Goal: Task Accomplishment & Management: Manage account settings

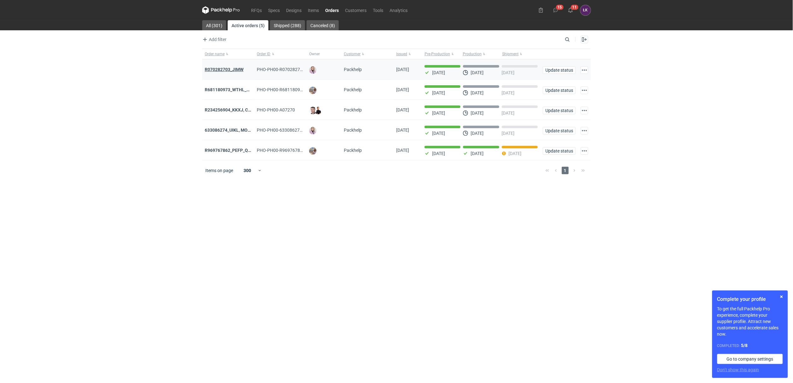
click at [235, 71] on strong "R070282703_JIMW" at bounding box center [224, 69] width 39 height 5
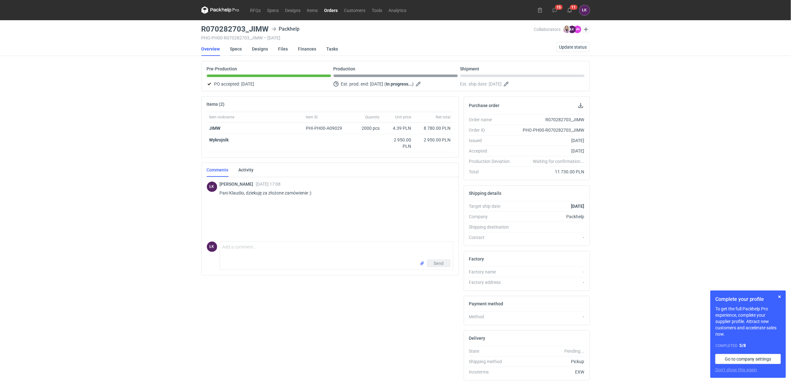
click at [237, 50] on link "Specs" at bounding box center [236, 49] width 12 height 14
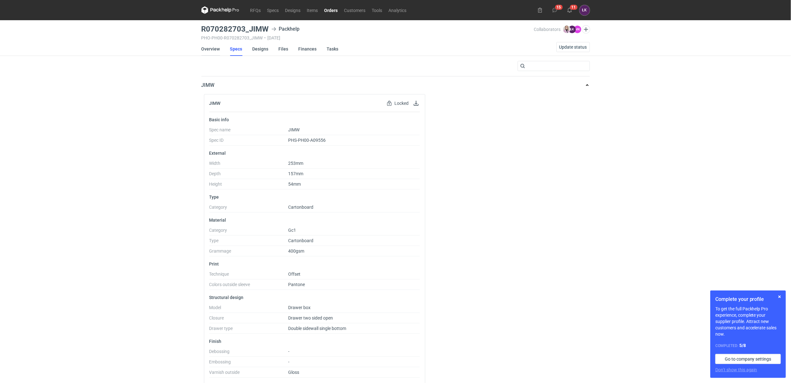
click at [213, 50] on link "Overview" at bounding box center [211, 49] width 19 height 14
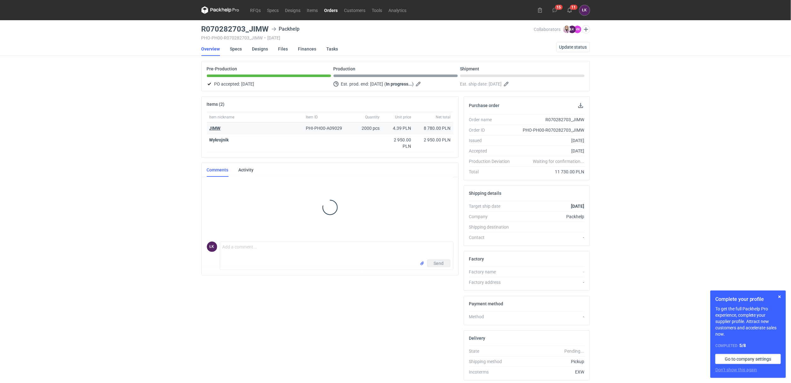
click at [211, 131] on strong "JIMW" at bounding box center [214, 128] width 11 height 5
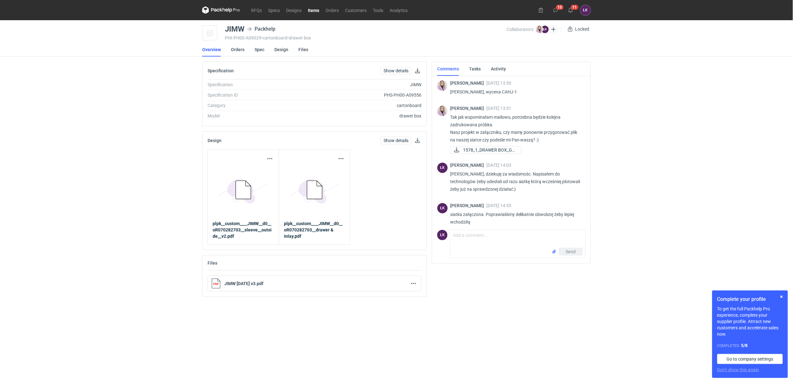
drag, startPoint x: 496, startPoint y: 91, endPoint x: 505, endPoint y: 92, distance: 9.2
click at [505, 92] on p "Panie Łukaszu, wycena CAHJ-1" at bounding box center [515, 92] width 130 height 8
drag, startPoint x: 508, startPoint y: 92, endPoint x: 498, endPoint y: 94, distance: 10.0
click at [498, 94] on p "Panie Łukaszu, wycena CAHJ-1" at bounding box center [515, 92] width 130 height 8
copy p "CAHJ"
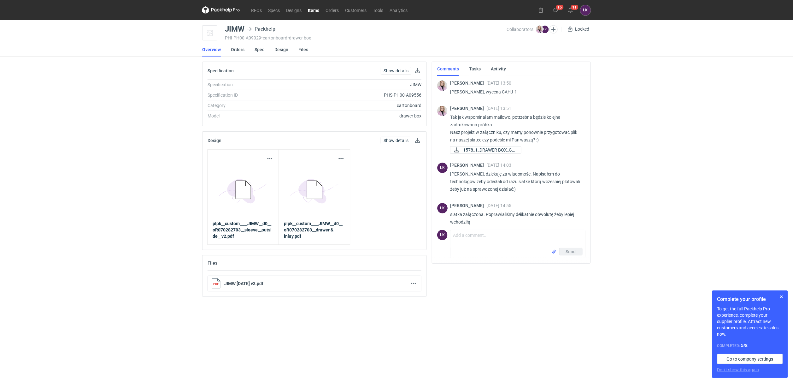
click at [696, 103] on div "RFQs Specs Designs Items Orders Customers Tools Analytics 15 11 ŁK Łukasz Kowal…" at bounding box center [396, 191] width 793 height 383
click at [172, 208] on div "RFQs Specs Designs Items Orders Customers Tools Analytics 15 11 ŁK Łukasz Kowal…" at bounding box center [396, 191] width 793 height 383
click at [237, 52] on link "Orders" at bounding box center [238, 50] width 14 height 14
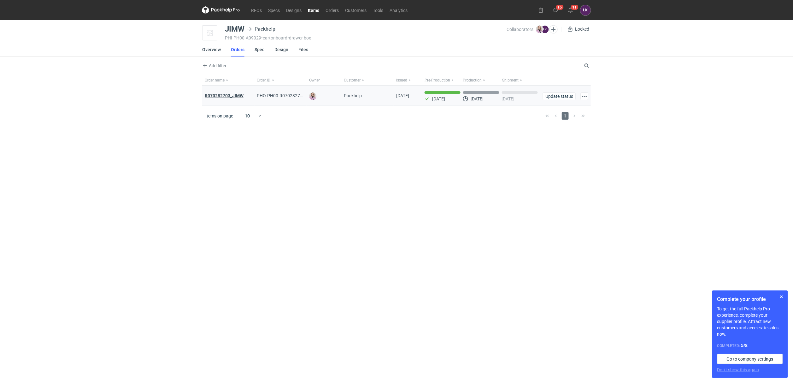
click at [223, 97] on strong "R070282703_JIMW" at bounding box center [224, 95] width 39 height 5
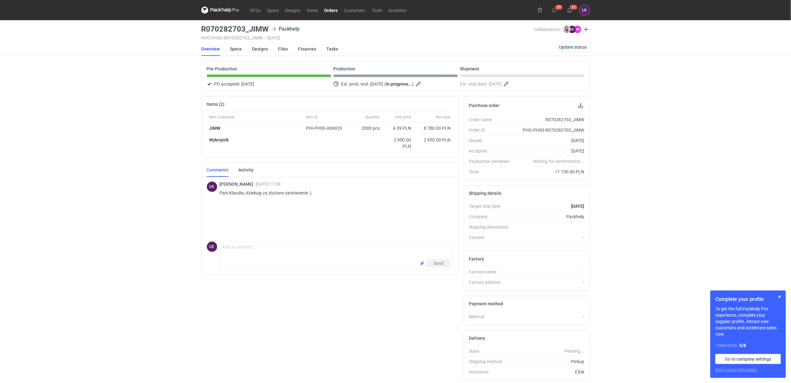
click at [240, 48] on link "Specs" at bounding box center [236, 49] width 12 height 14
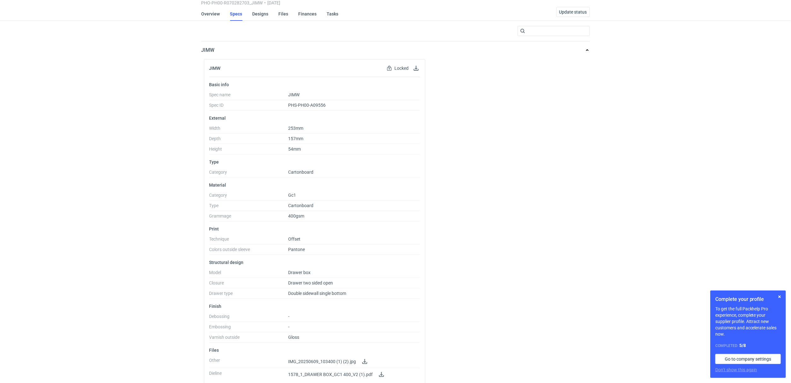
scroll to position [45, 0]
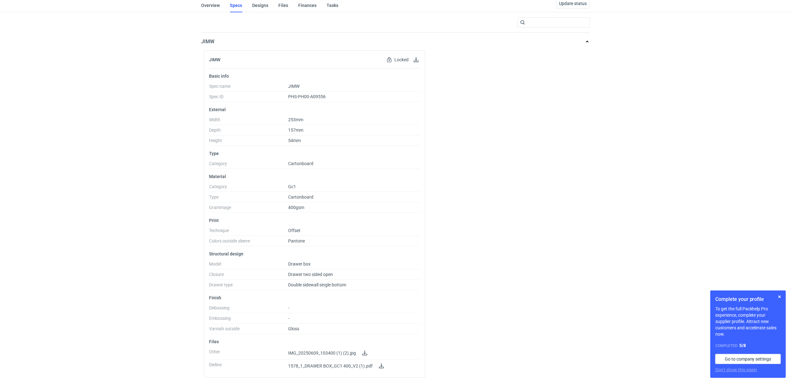
click at [125, 120] on div "RFQs Specs Designs Items Orders Customers Tools Analytics 15 11 ŁK Łukasz Kowal…" at bounding box center [395, 147] width 791 height 383
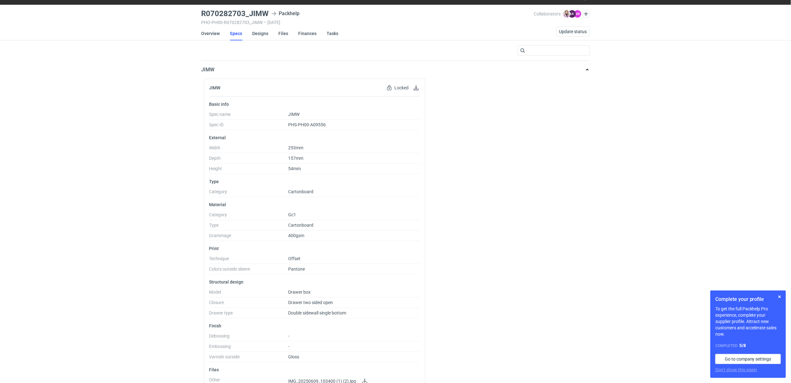
scroll to position [0, 0]
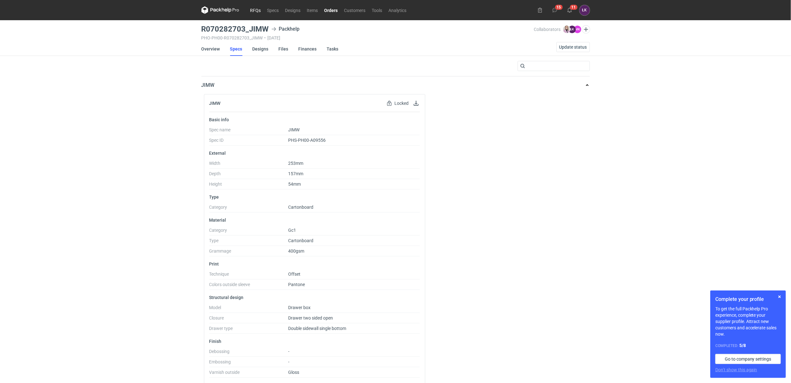
click at [253, 11] on link "RFQs" at bounding box center [255, 10] width 17 height 8
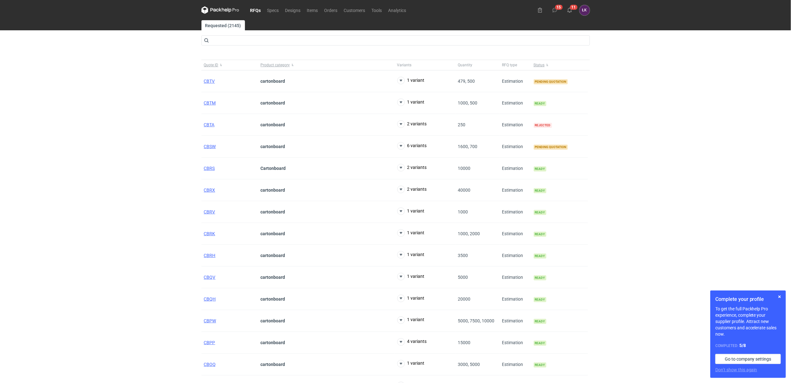
click at [647, 144] on div "RFQs Specs Designs Items Orders Customers Tools Analytics 15 11 ŁK Łukasz Kowal…" at bounding box center [395, 191] width 791 height 383
click at [210, 81] on span "CBTV" at bounding box center [209, 81] width 11 height 5
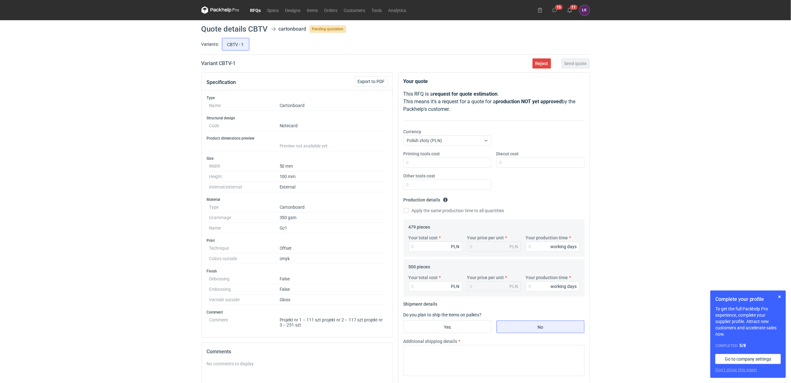
click at [94, 139] on div "RFQs Specs Designs Items Orders Customers Tools Analytics 15 11 ŁK Łukasz Kowal…" at bounding box center [395, 191] width 791 height 383
drag, startPoint x: 235, startPoint y: 299, endPoint x: 200, endPoint y: 233, distance: 74.4
click at [200, 233] on div "Specification Export to PDF Type Name Cartonboard Structural design Code Noteca…" at bounding box center [297, 282] width 197 height 421
click at [131, 285] on div "RFQs Specs Designs Items Orders Customers Tools Analytics 15 11 ŁK Łukasz Kowal…" at bounding box center [395, 191] width 791 height 383
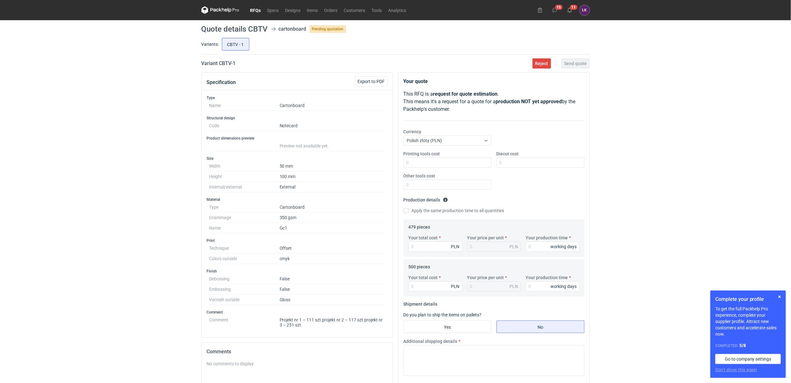
click at [139, 283] on div "RFQs Specs Designs Items Orders Customers Tools Analytics 15 11 ŁK Łukasz Kowal…" at bounding box center [395, 191] width 791 height 383
click at [541, 62] on span "Reject" at bounding box center [542, 63] width 13 height 4
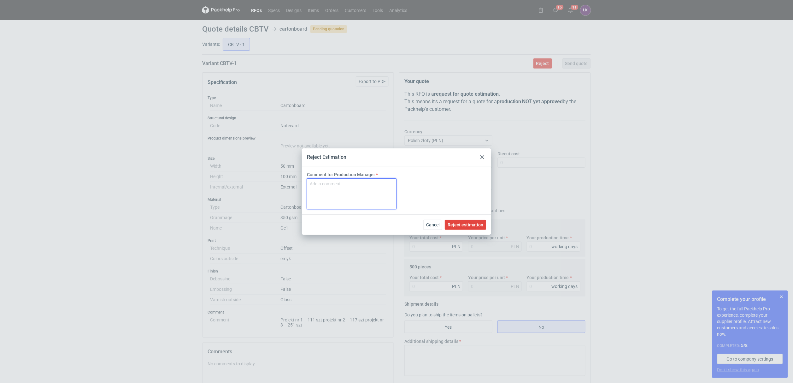
click at [340, 204] on textarea "Comment for Production Manager" at bounding box center [352, 193] width 90 height 31
type textarea "brak możliwości druku na offsecie"
click at [471, 230] on div "Cancel Reject estimation" at bounding box center [396, 224] width 189 height 21
click at [471, 223] on span "Reject estimation" at bounding box center [466, 224] width 36 height 4
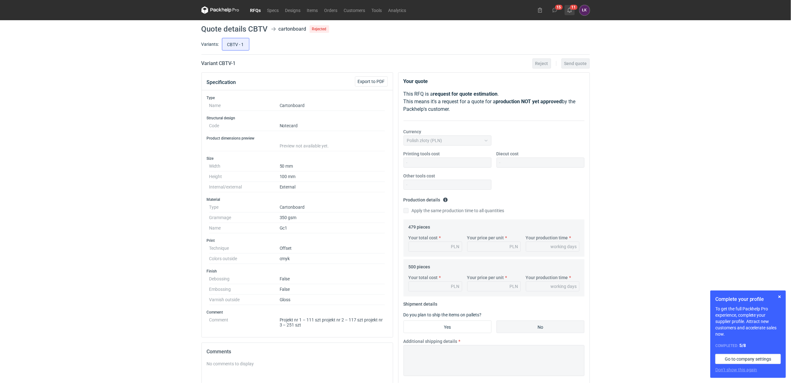
click at [568, 8] on icon at bounding box center [569, 10] width 5 height 5
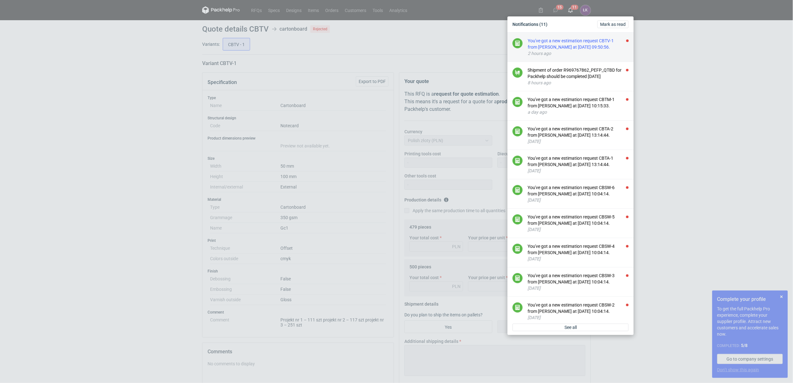
click at [579, 48] on div "You've got a new estimation request CBTV-1 from Maciej Sikora at 09 Oct 2025 09…" at bounding box center [578, 44] width 101 height 13
click at [579, 47] on div "Shipment of order R969767862_PEFP_QTBD for Packhelp should be completed today" at bounding box center [578, 44] width 101 height 13
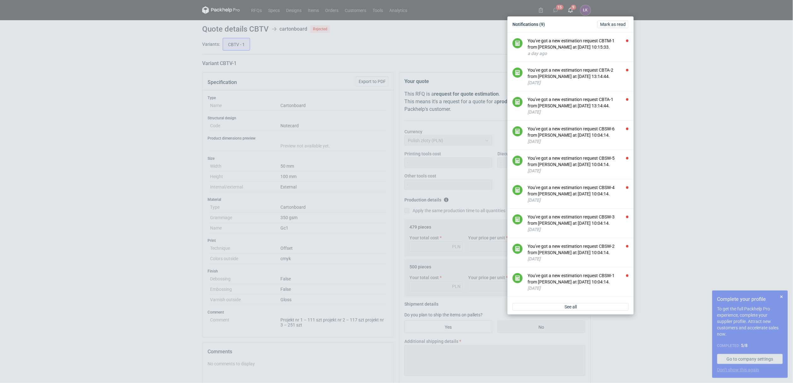
click at [579, 47] on div "You've got a new estimation request CBTM-1 from Maciej Sikora at 08 Oct 2025 10…" at bounding box center [578, 44] width 101 height 13
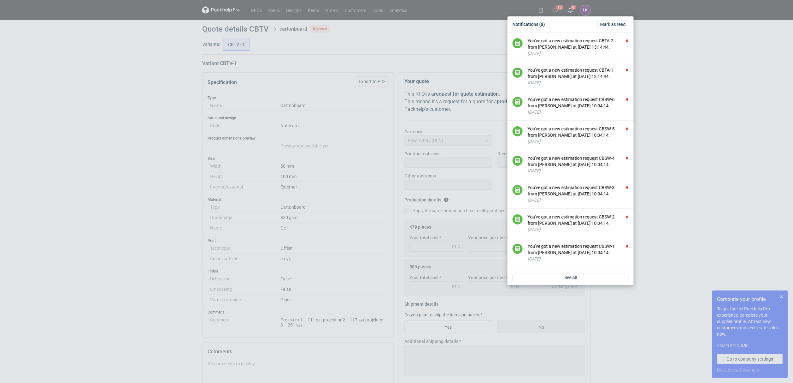
click at [579, 47] on div "You've got a new estimation request CBTA-2 from Michał Palasek at 07 Oct 2025 1…" at bounding box center [578, 44] width 101 height 13
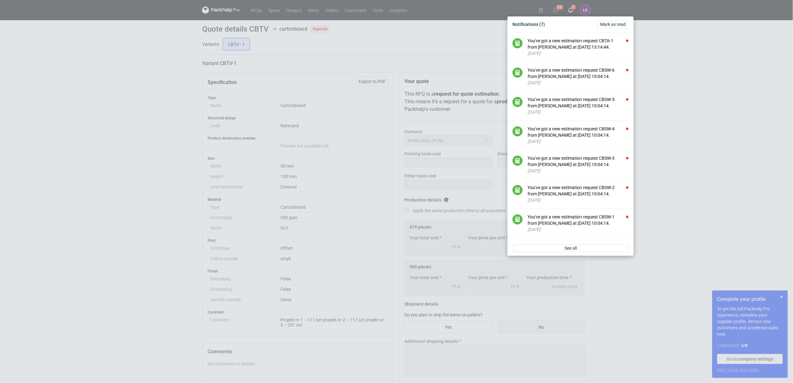
click at [579, 47] on div "You've got a new estimation request CBTA-1 from Michał Palasek at 07 Oct 2025 1…" at bounding box center [578, 44] width 101 height 13
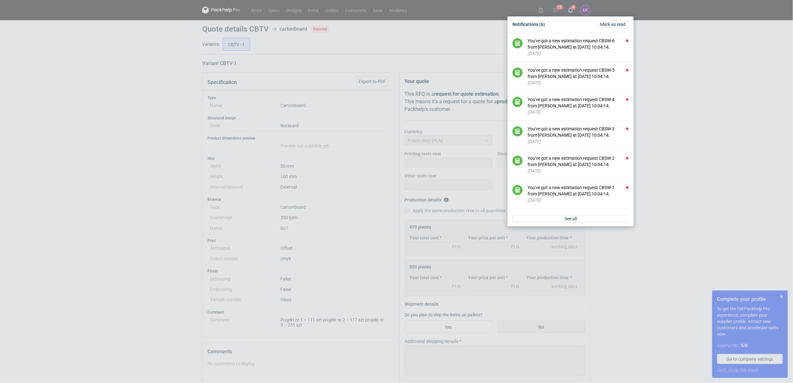
click at [579, 47] on div "You've got a new estimation request CBSW-6 from Sebastian Markut at 07 Oct 2025…" at bounding box center [578, 44] width 101 height 13
click at [579, 67] on div "You've got a new estimation request CBSW-5 from Sebastian Markut at 07 Oct 2025…" at bounding box center [578, 73] width 101 height 13
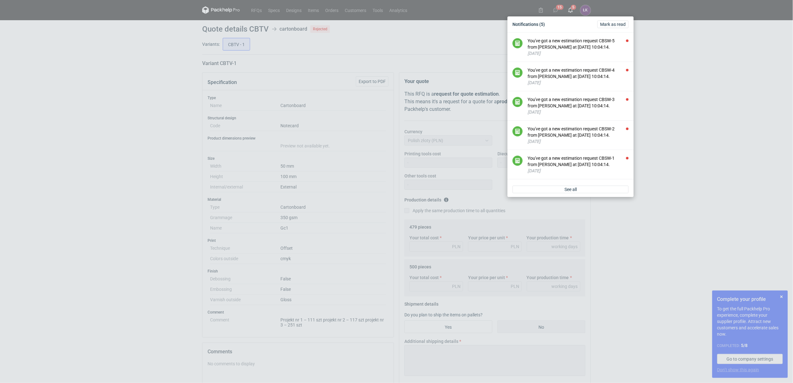
click at [579, 47] on div "You've got a new estimation request CBSW-5 from Sebastian Markut at 07 Oct 2025…" at bounding box center [578, 44] width 101 height 13
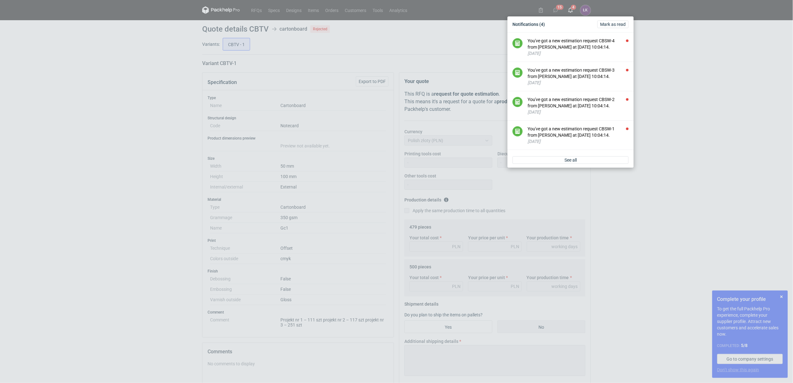
click at [579, 47] on div "You've got a new estimation request CBSW-4 from Sebastian Markut at 07 Oct 2025…" at bounding box center [578, 44] width 101 height 13
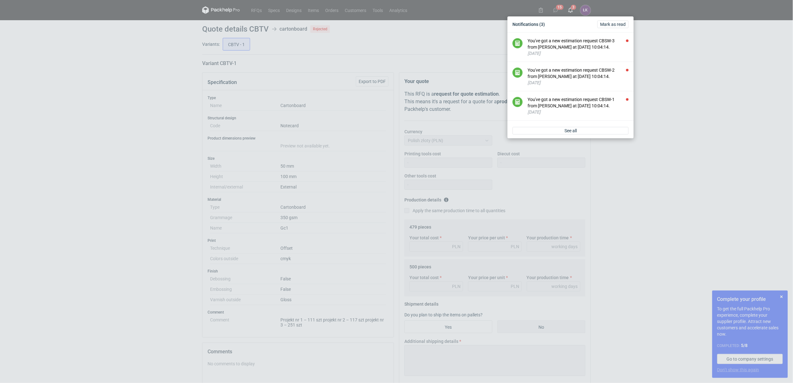
click at [579, 47] on div "You've got a new estimation request CBSW-3 from Sebastian Markut at 07 Oct 2025…" at bounding box center [578, 44] width 101 height 13
click at [579, 67] on div "You've got a new estimation request CBSW-2 from Sebastian Markut at 07 Oct 2025…" at bounding box center [578, 73] width 101 height 13
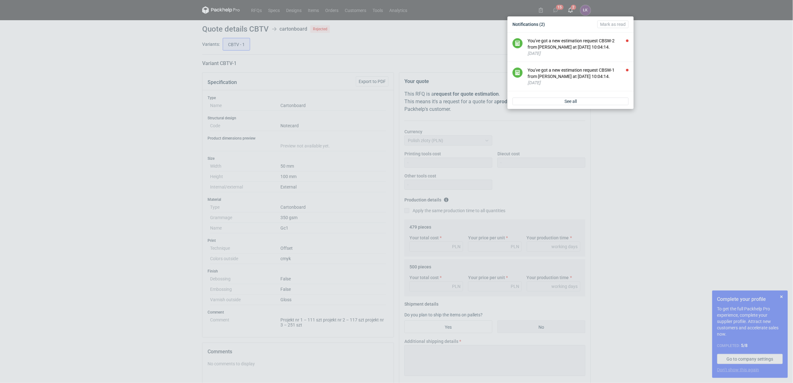
click at [579, 67] on div "You've got a new estimation request CBSW-1 from Sebastian Markut at 07 Oct 2025…" at bounding box center [578, 73] width 101 height 13
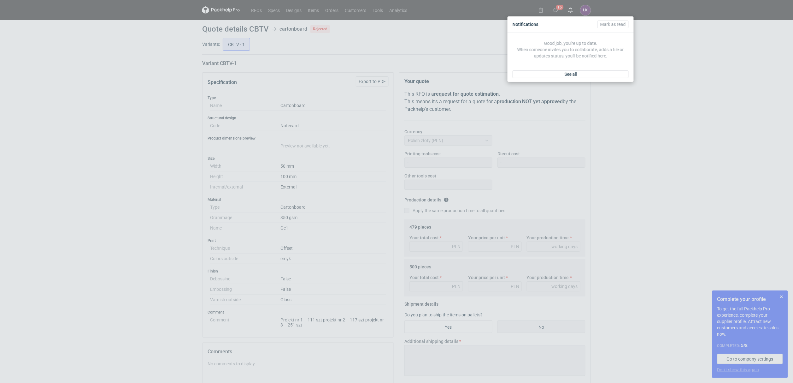
click at [713, 130] on div "Notifications Mark as read Good job, you're up to date. When someone invites yo…" at bounding box center [396, 191] width 793 height 383
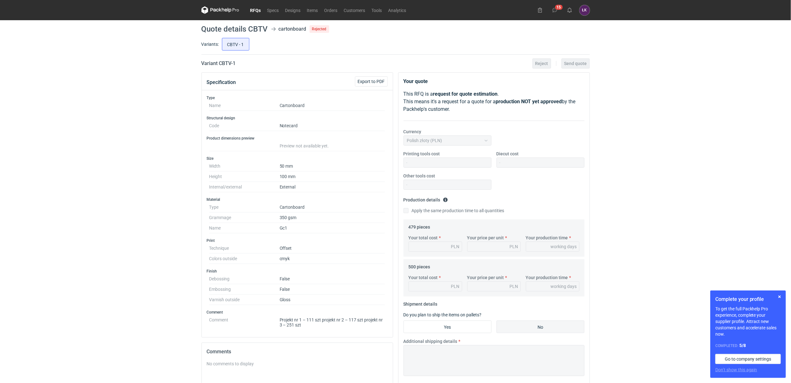
click at [197, 161] on div "RFQs Specs Designs Items Orders Customers Tools Analytics 15 ŁK Łukasz Kowalski…" at bounding box center [395, 191] width 791 height 383
click at [338, 12] on link "Orders" at bounding box center [331, 10] width 20 height 8
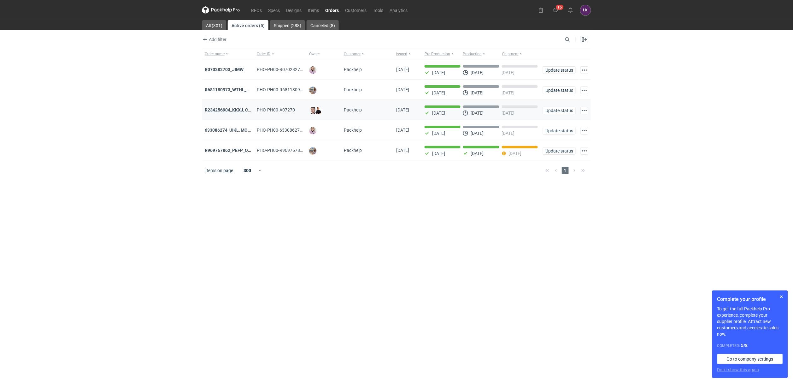
click at [229, 112] on strong "R234256904_KKXJ, CKTY,PCHN, FHNV,TJBT,BVDV,VPVS,UUAJ,HTKI,TWOS,IFEI,BQIJ'" at bounding box center [289, 109] width 169 height 5
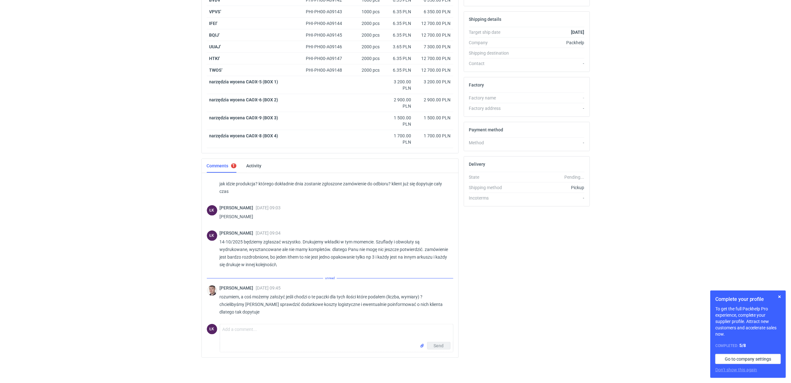
scroll to position [440, 0]
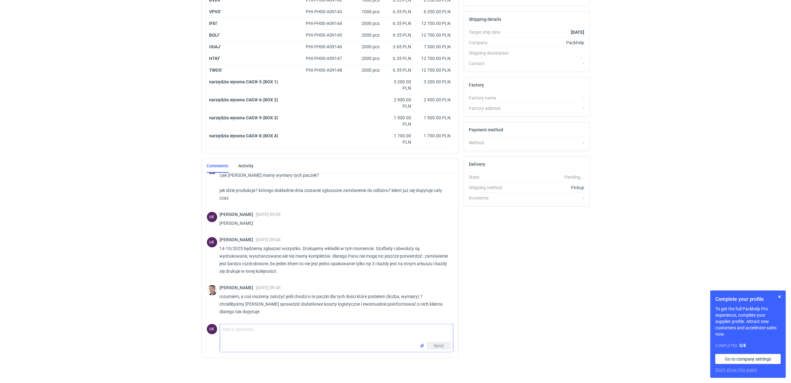
click at [240, 338] on textarea "Comment message" at bounding box center [336, 333] width 233 height 18
click at [237, 332] on textarea "Comment message" at bounding box center [336, 333] width 233 height 18
click at [279, 329] on textarea "Panie Macieju, szacunkowo: 8 kartonnów -> 450x270x285" at bounding box center [336, 333] width 233 height 18
click at [351, 328] on textarea "Panie Macieju, szacunkowo: 8 kartonnów -> 450x270x285" at bounding box center [336, 333] width 233 height 18
type textarea "Panie Macieju, szacunkowo: 8 kartonnów -> 450x270x285 + 2 kartony -> 450x270x25…"
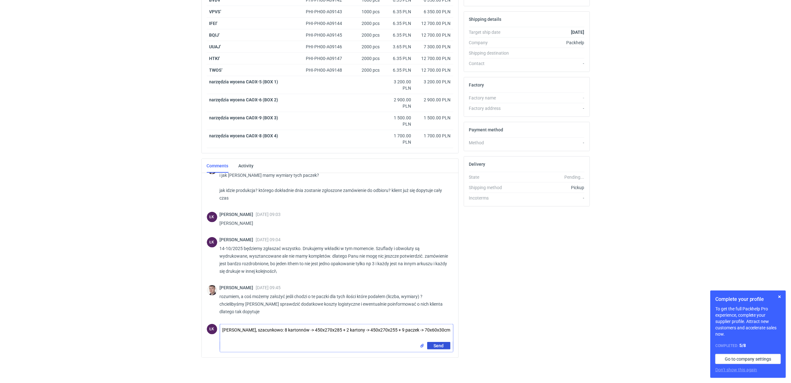
click at [438, 345] on span "Send" at bounding box center [439, 345] width 10 height 4
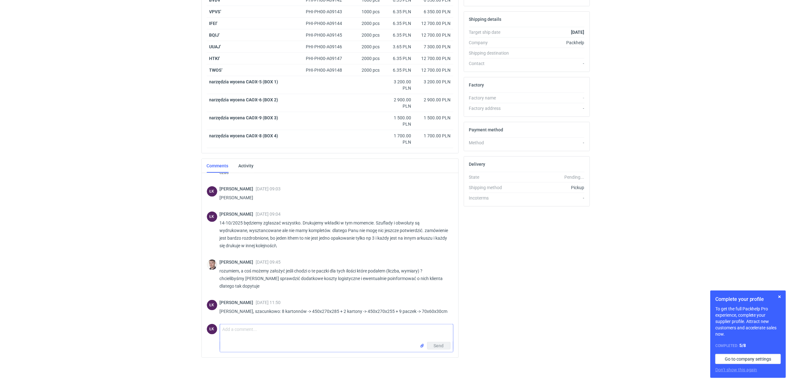
scroll to position [465, 0]
click at [143, 196] on html "RFQs Specs Designs Items Orders Customers Tools Analytics 15 ŁK Łukasz Kowalski…" at bounding box center [395, 5] width 791 height 383
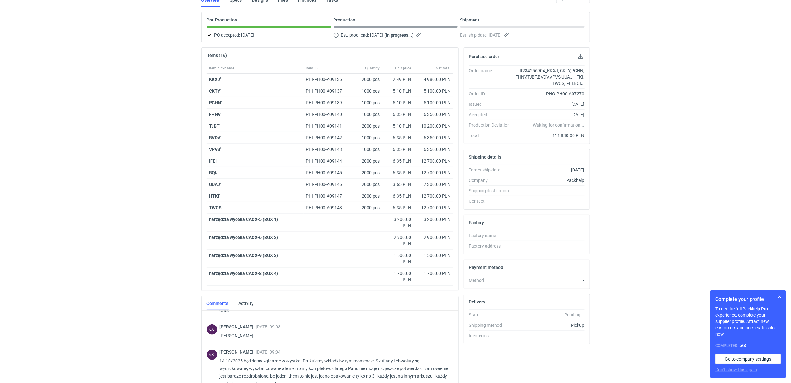
scroll to position [0, 0]
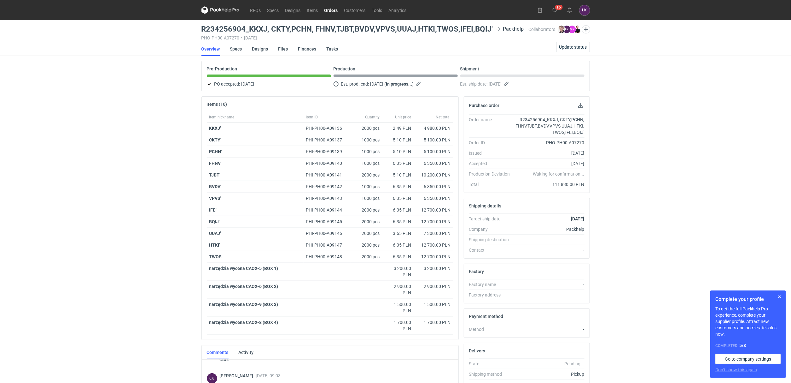
click at [736, 155] on div "RFQs Specs Designs Items Orders Customers Tools Analytics 15 ŁK Łukasz Kowalski…" at bounding box center [395, 191] width 791 height 383
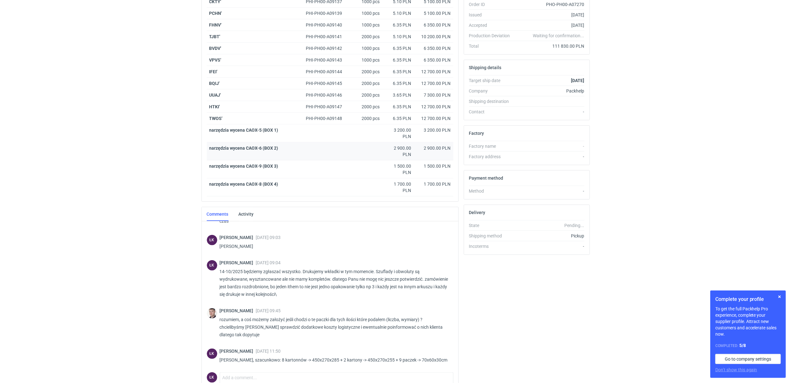
scroll to position [188, 0]
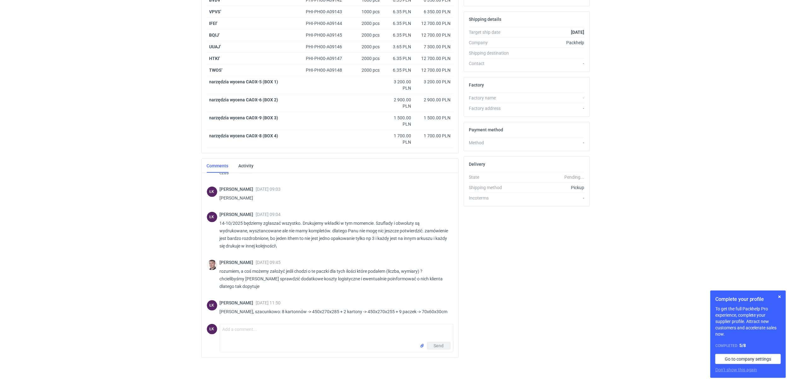
click at [157, 133] on div "RFQs Specs Designs Items Orders Customers Tools Analytics 15 ŁK Łukasz Kowalski…" at bounding box center [395, 5] width 791 height 383
click at [148, 143] on div "RFQs Specs Designs Items Orders Customers Tools Analytics 15 ŁK Łukasz Kowalski…" at bounding box center [395, 5] width 791 height 383
click at [779, 294] on button "button" at bounding box center [780, 297] width 8 height 8
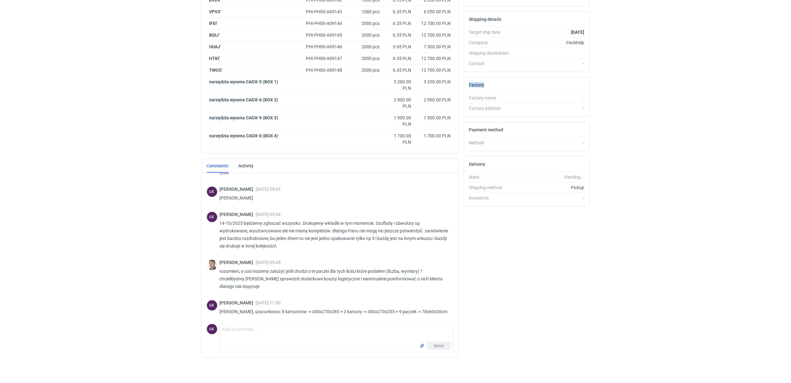
drag, startPoint x: 707, startPoint y: 261, endPoint x: 713, endPoint y: 245, distance: 17.1
click at [711, 196] on html "RFQs Specs Designs Items Orders Customers Tools Analytics 15 ŁK Łukasz Kowalski…" at bounding box center [395, 5] width 791 height 383
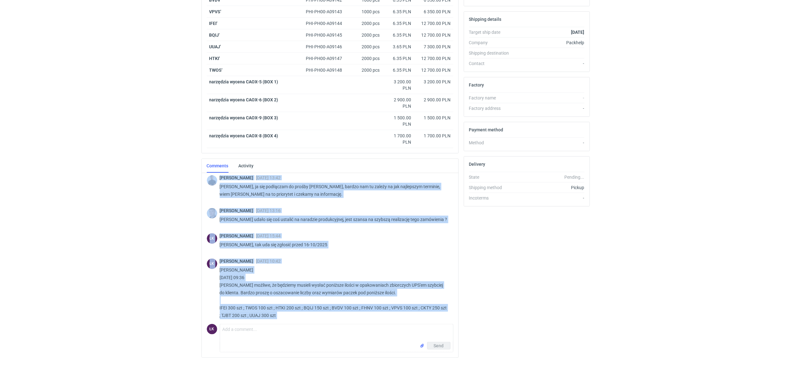
scroll to position [185, 0]
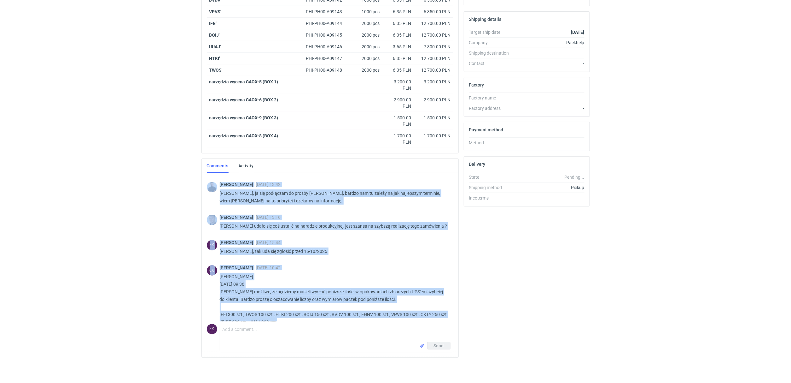
drag, startPoint x: 449, startPoint y: 309, endPoint x: 208, endPoint y: 188, distance: 270.4
click at [208, 188] on div "Maciej Sikora 23 Sep 2025 13:53 zgodnie z obietnicą Panie Łukaszu założyłem wsz…" at bounding box center [330, 247] width 247 height 150
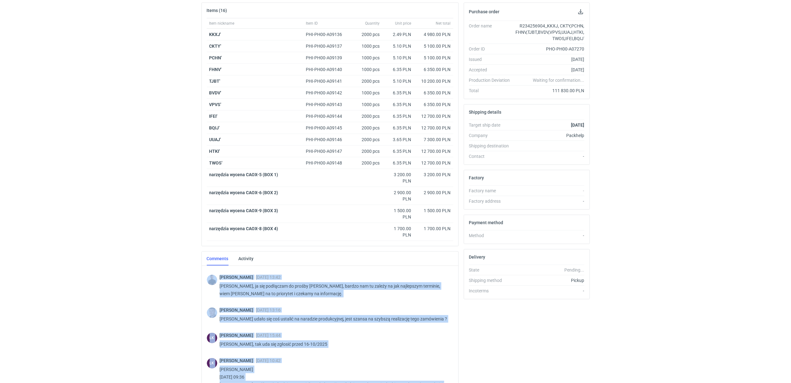
scroll to position [0, 0]
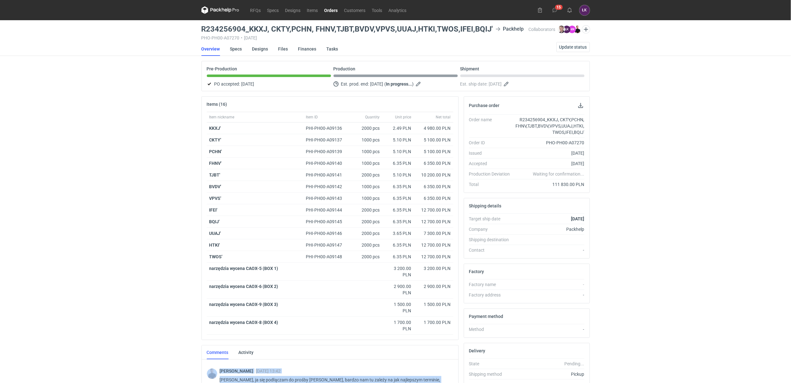
click at [137, 218] on div "RFQs Specs Designs Items Orders Customers Tools Analytics 15 ŁK Łukasz Kowalski…" at bounding box center [395, 191] width 791 height 383
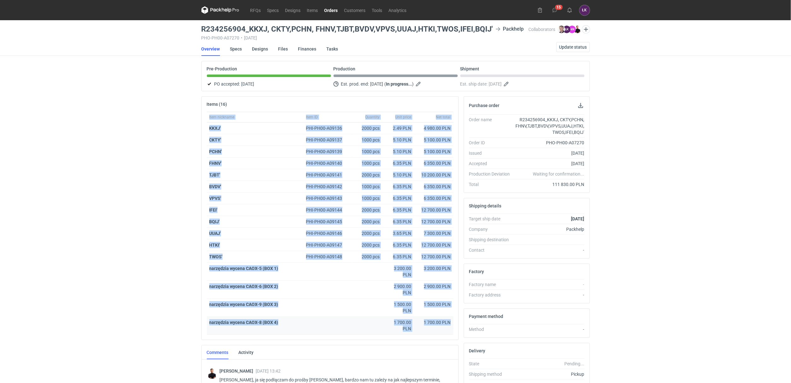
drag, startPoint x: 197, startPoint y: 120, endPoint x: 451, endPoint y: 327, distance: 327.8
click at [451, 327] on div "RFQs Specs Designs Items Orders Customers Tools Analytics 15 ŁK Łukasz Kowalski…" at bounding box center [395, 191] width 791 height 383
click at [451, 327] on div "1 700.00 PLN" at bounding box center [433, 325] width 39 height 18
drag, startPoint x: 455, startPoint y: 323, endPoint x: 203, endPoint y: 108, distance: 330.6
click at [203, 108] on div "Items (16) Item nickname Item ID Quantity Unit price Net total KKXJ' PHI-PH00-A…" at bounding box center [330, 218] width 257 height 244
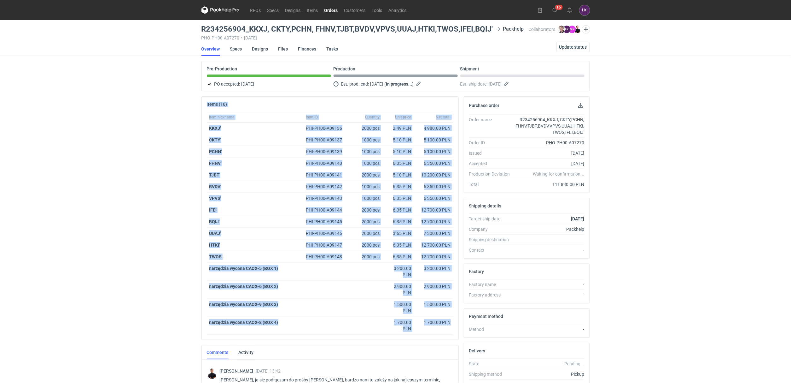
click at [197, 121] on div "RFQs Specs Designs Items Orders Customers Tools Analytics 15 ŁK Łukasz Kowalski…" at bounding box center [395, 191] width 791 height 383
drag, startPoint x: 199, startPoint y: 99, endPoint x: 452, endPoint y: 330, distance: 342.8
click at [452, 330] on div "Items (16) Item nickname Item ID Quantity Unit price Net total KKXJ' PHI-PH00-A…" at bounding box center [330, 322] width 262 height 453
click at [452, 330] on div "1 700.00 PLN" at bounding box center [433, 325] width 39 height 18
drag, startPoint x: 452, startPoint y: 321, endPoint x: 197, endPoint y: 103, distance: 335.4
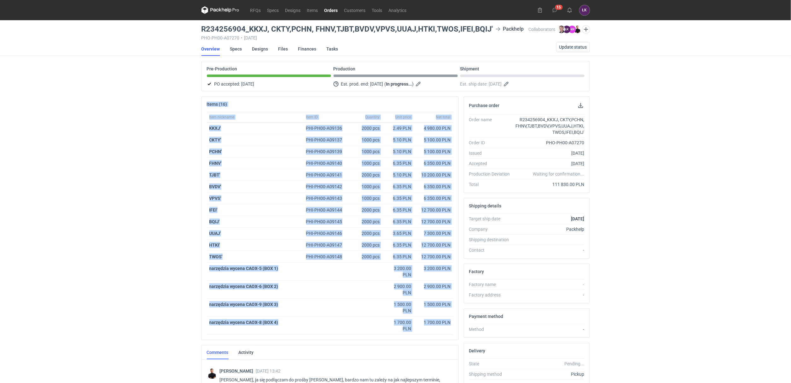
click at [197, 103] on div "RFQs Specs Designs Items Orders Customers Tools Analytics 15 ŁK Łukasz Kowalski…" at bounding box center [395, 191] width 791 height 383
drag, startPoint x: 197, startPoint y: 103, endPoint x: 458, endPoint y: 337, distance: 350.5
click at [458, 337] on div "RFQs Specs Designs Items Orders Customers Tools Analytics 15 ŁK Łukasz Kowalski…" at bounding box center [395, 191] width 791 height 383
click at [452, 327] on div "1 700.00 PLN" at bounding box center [433, 325] width 39 height 18
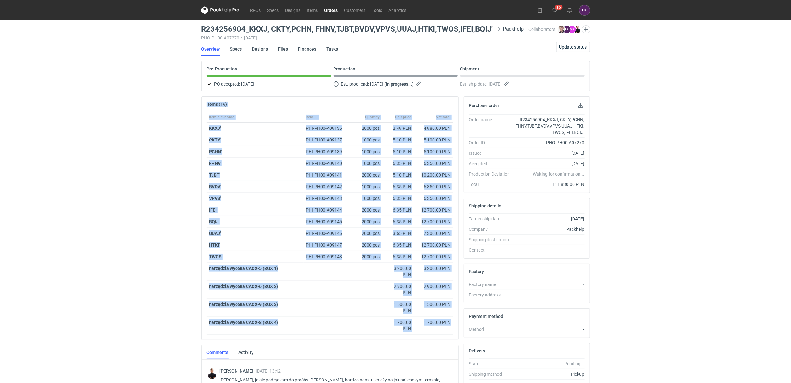
drag, startPoint x: 456, startPoint y: 327, endPoint x: 202, endPoint y: 108, distance: 335.2
click at [202, 108] on div "Items (16) Item nickname Item ID Quantity Unit price Net total KKXJ' PHI-PH00-A…" at bounding box center [330, 218] width 257 height 244
click at [202, 108] on div "Items (16)" at bounding box center [330, 104] width 257 height 15
drag, startPoint x: 202, startPoint y: 106, endPoint x: 451, endPoint y: 325, distance: 331.6
click at [451, 325] on div "Items (16) Item nickname Item ID Quantity Unit price Net total KKXJ' PHI-PH00-A…" at bounding box center [330, 218] width 257 height 244
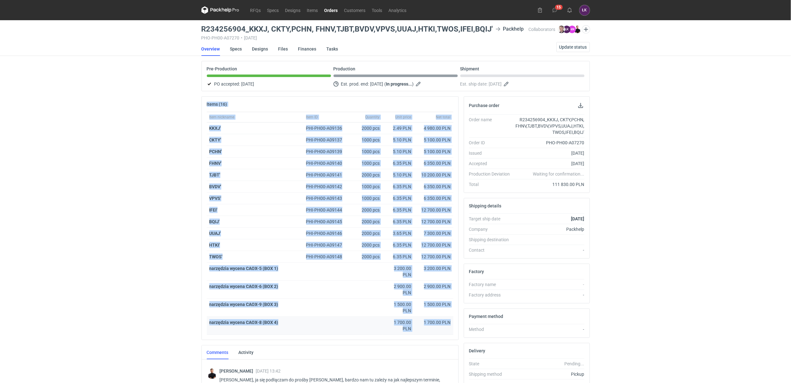
click at [451, 325] on div "1 700.00 PLN" at bounding box center [433, 325] width 39 height 18
drag, startPoint x: 455, startPoint y: 325, endPoint x: 202, endPoint y: 107, distance: 333.5
click at [202, 107] on div "Items (16) Item nickname Item ID Quantity Unit price Net total KKXJ' PHI-PH00-A…" at bounding box center [330, 218] width 257 height 244
click at [200, 111] on div "Items (16) Item nickname Item ID Quantity Unit price Net total KKXJ' PHI-PH00-A…" at bounding box center [330, 322] width 262 height 453
drag, startPoint x: 199, startPoint y: 103, endPoint x: 456, endPoint y: 332, distance: 343.4
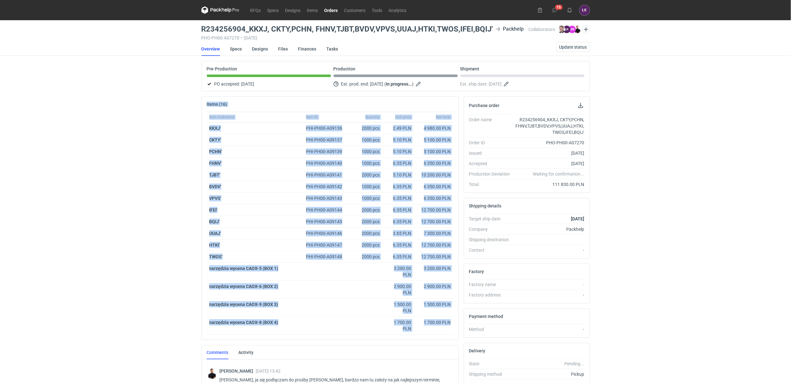
click at [456, 332] on div "Items (16) Item nickname Item ID Quantity Unit price Net total KKXJ' PHI-PH00-A…" at bounding box center [330, 322] width 262 height 453
click at [456, 332] on div "Item nickname Item ID Quantity Unit price Net total KKXJ' PHI-PH00-A09136 2000 …" at bounding box center [330, 226] width 257 height 228
drag, startPoint x: 455, startPoint y: 323, endPoint x: 198, endPoint y: 103, distance: 338.5
click at [198, 103] on div "RFQs Specs Designs Items Orders Customers Tools Analytics 15 ŁK Łukasz Kowalski…" at bounding box center [395, 191] width 791 height 383
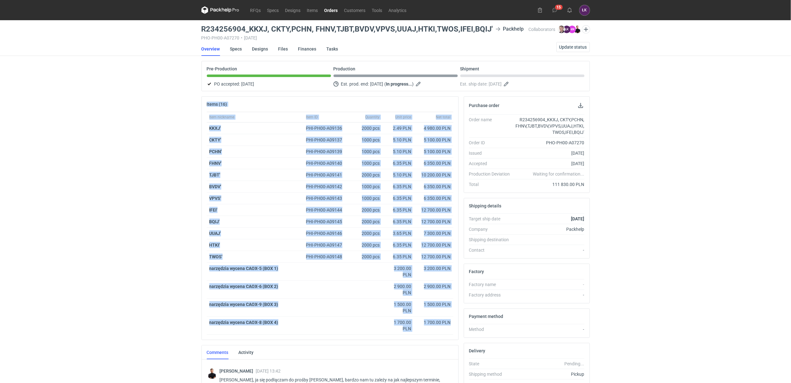
drag, startPoint x: 198, startPoint y: 103, endPoint x: 455, endPoint y: 324, distance: 338.7
click at [455, 324] on div "RFQs Specs Designs Items Orders Customers Tools Analytics 15 ŁK Łukasz Kowalski…" at bounding box center [395, 191] width 791 height 383
click at [452, 324] on div "1 700.00 PLN" at bounding box center [433, 325] width 39 height 18
drag, startPoint x: 452, startPoint y: 324, endPoint x: 199, endPoint y: 106, distance: 334.6
click at [199, 106] on div "Items (16) Item nickname Item ID Quantity Unit price Net total KKXJ' PHI-PH00-A…" at bounding box center [330, 322] width 262 height 453
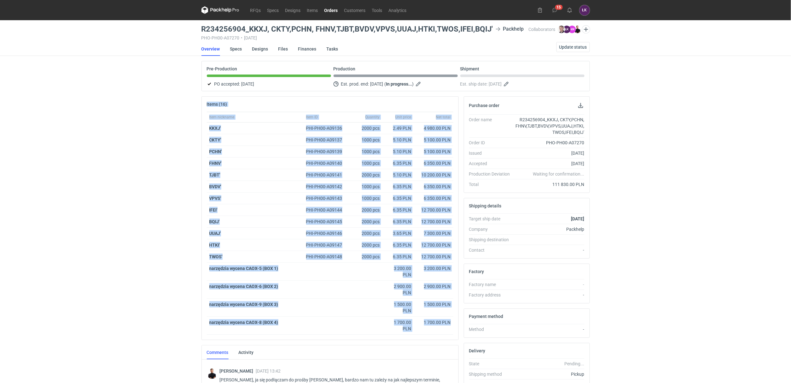
click at [199, 106] on div "Items (16) Item nickname Item ID Quantity Unit price Net total KKXJ' PHI-PH00-A…" at bounding box center [330, 322] width 262 height 453
drag, startPoint x: 199, startPoint y: 105, endPoint x: 453, endPoint y: 332, distance: 340.9
click at [453, 332] on div "Items (16) Item nickname Item ID Quantity Unit price Net total KKXJ' PHI-PH00-A…" at bounding box center [330, 322] width 262 height 453
click at [453, 332] on div "Item nickname Item ID Quantity Unit price Net total KKXJ' PHI-PH00-A09136 2000 …" at bounding box center [330, 226] width 257 height 228
click at [454, 325] on div "Item nickname Item ID Quantity Unit price Net total KKXJ' PHI-PH00-A09136 2000 …" at bounding box center [330, 226] width 257 height 228
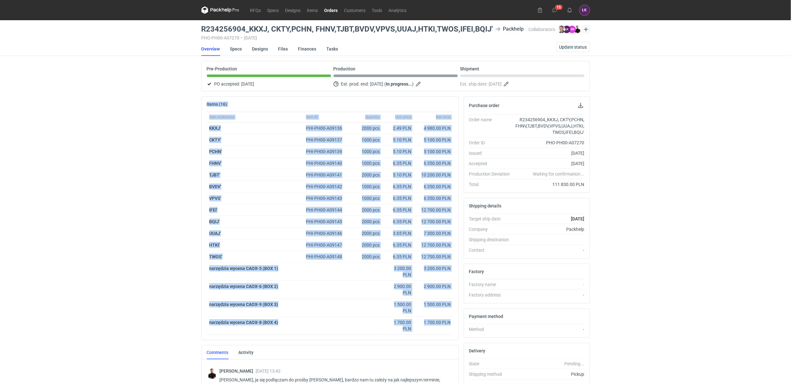
drag, startPoint x: 454, startPoint y: 325, endPoint x: 201, endPoint y: 103, distance: 337.0
click at [201, 103] on div "Items (16) Item nickname Item ID Quantity Unit price Net total KKXJ' PHI-PH00-A…" at bounding box center [330, 322] width 262 height 453
drag, startPoint x: 201, startPoint y: 103, endPoint x: 459, endPoint y: 331, distance: 344.8
click at [459, 331] on div "Items (16) Item nickname Item ID Quantity Unit price Net total KKXJ' PHI-PH00-A…" at bounding box center [330, 322] width 262 height 453
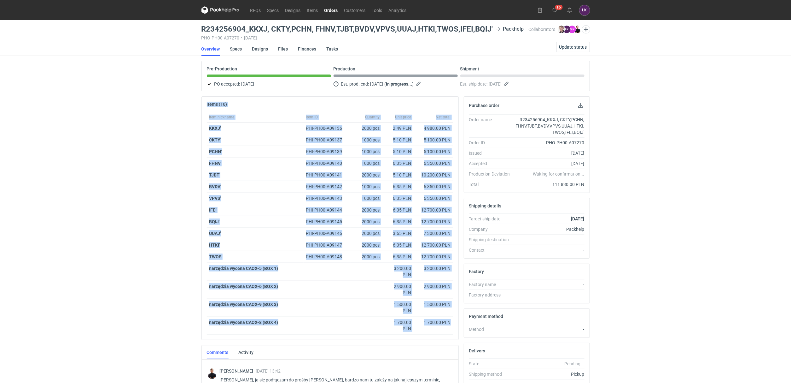
click at [457, 330] on div "Item nickname Item ID Quantity Unit price Net total KKXJ' PHI-PH00-A09136 2000 …" at bounding box center [330, 226] width 257 height 228
drag, startPoint x: 457, startPoint y: 327, endPoint x: 200, endPoint y: 101, distance: 342.2
click at [200, 101] on div "Items (16) Item nickname Item ID Quantity Unit price Net total KKXJ' PHI-PH00-A…" at bounding box center [330, 322] width 262 height 453
drag, startPoint x: 200, startPoint y: 101, endPoint x: 450, endPoint y: 328, distance: 337.2
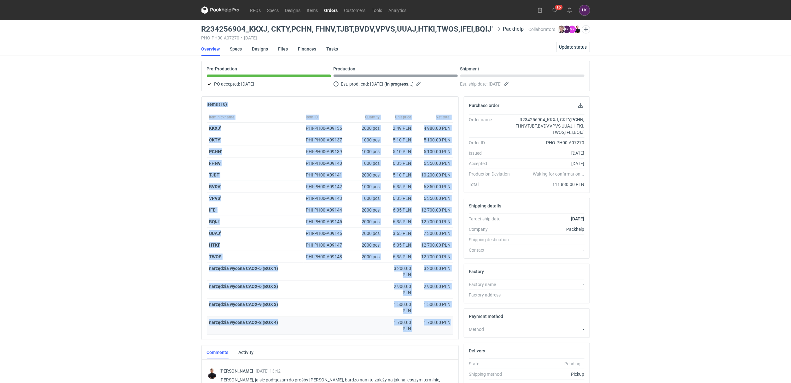
click at [450, 326] on div "Items (16) Item nickname Item ID Quantity Unit price Net total KKXJ' PHI-PH00-A…" at bounding box center [330, 322] width 262 height 453
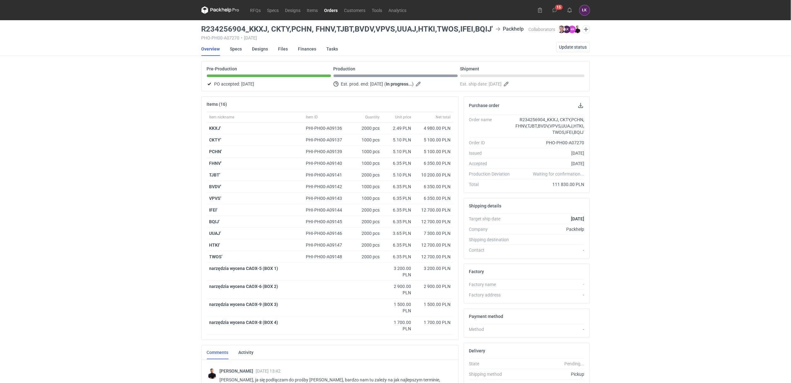
click at [443, 355] on div "Comments Activity" at bounding box center [330, 352] width 257 height 14
